Goal: Task Accomplishment & Management: Manage account settings

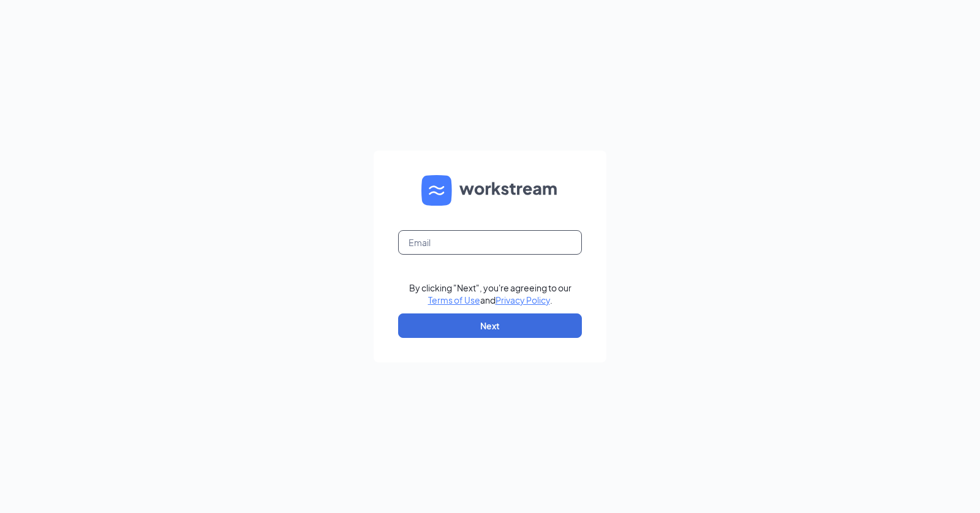
click at [488, 253] on input "text" at bounding box center [490, 242] width 184 height 25
type input "[EMAIL_ADDRESS][DOMAIN_NAME]"
click at [429, 330] on button "Next" at bounding box center [490, 326] width 184 height 25
